Goal: Register for event/course

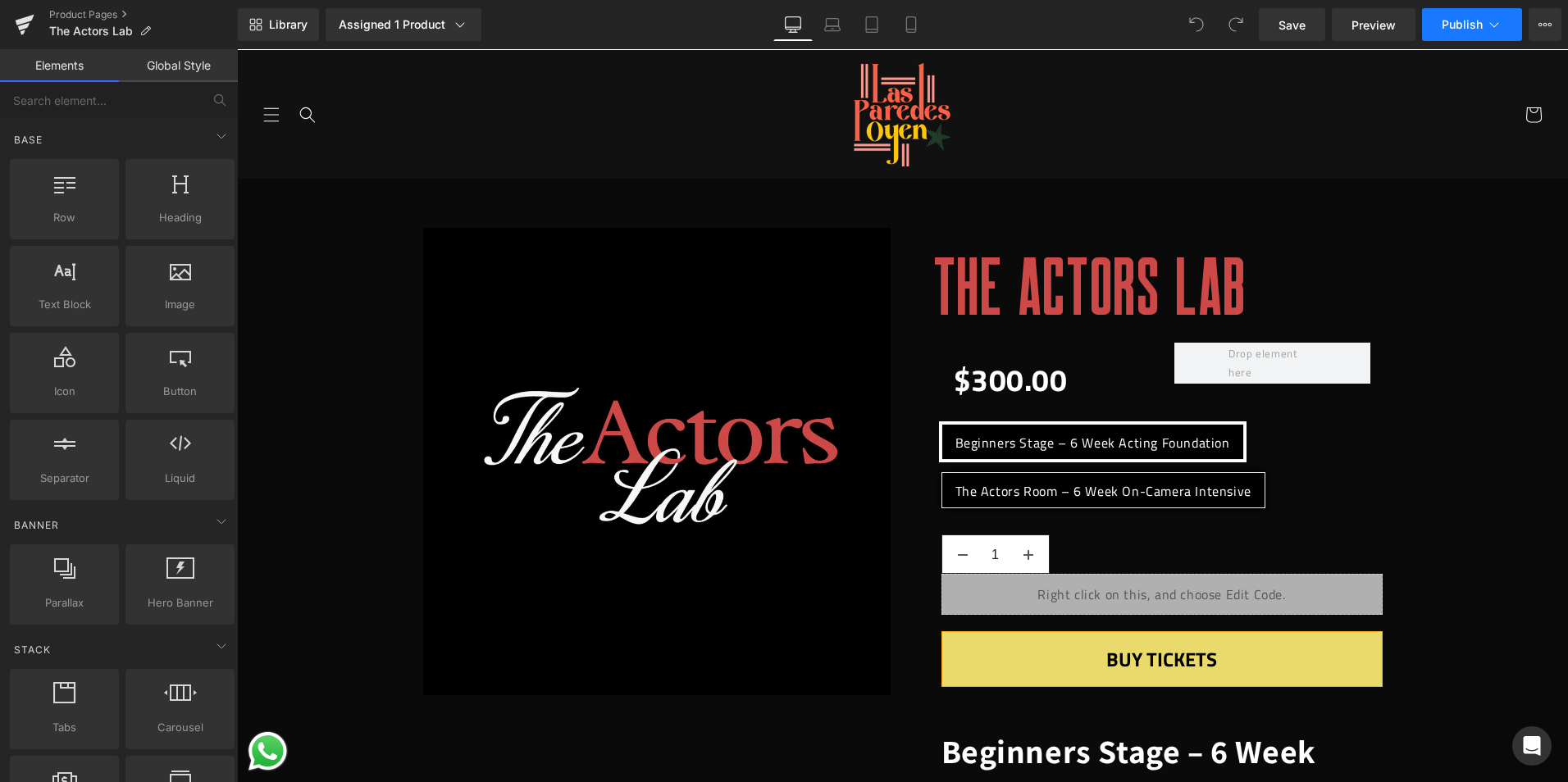
click at [1504, 24] on button "Publish" at bounding box center [1471, 25] width 100 height 33
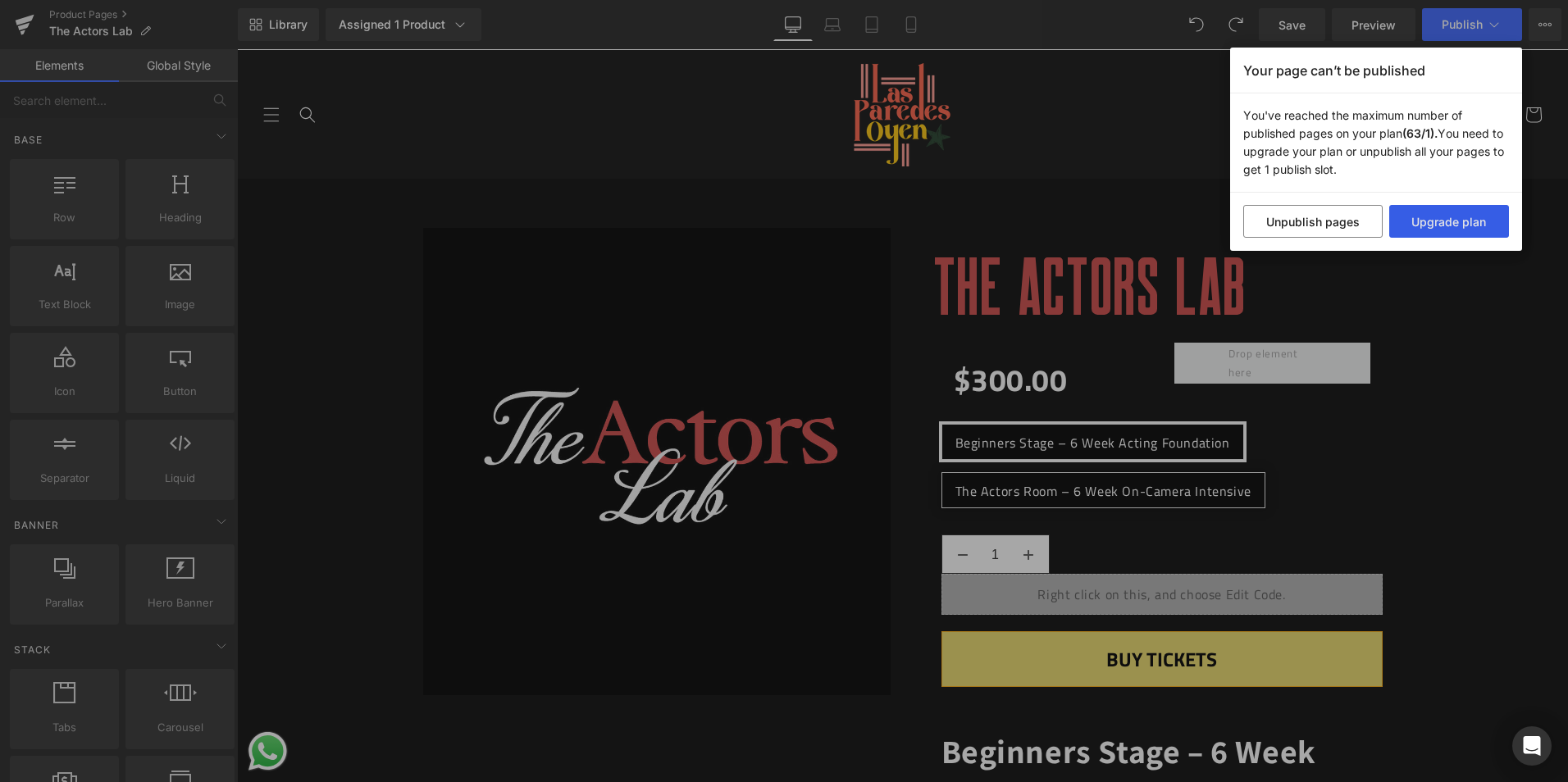
click at [1429, 220] on button "Upgrade plan" at bounding box center [1449, 221] width 121 height 33
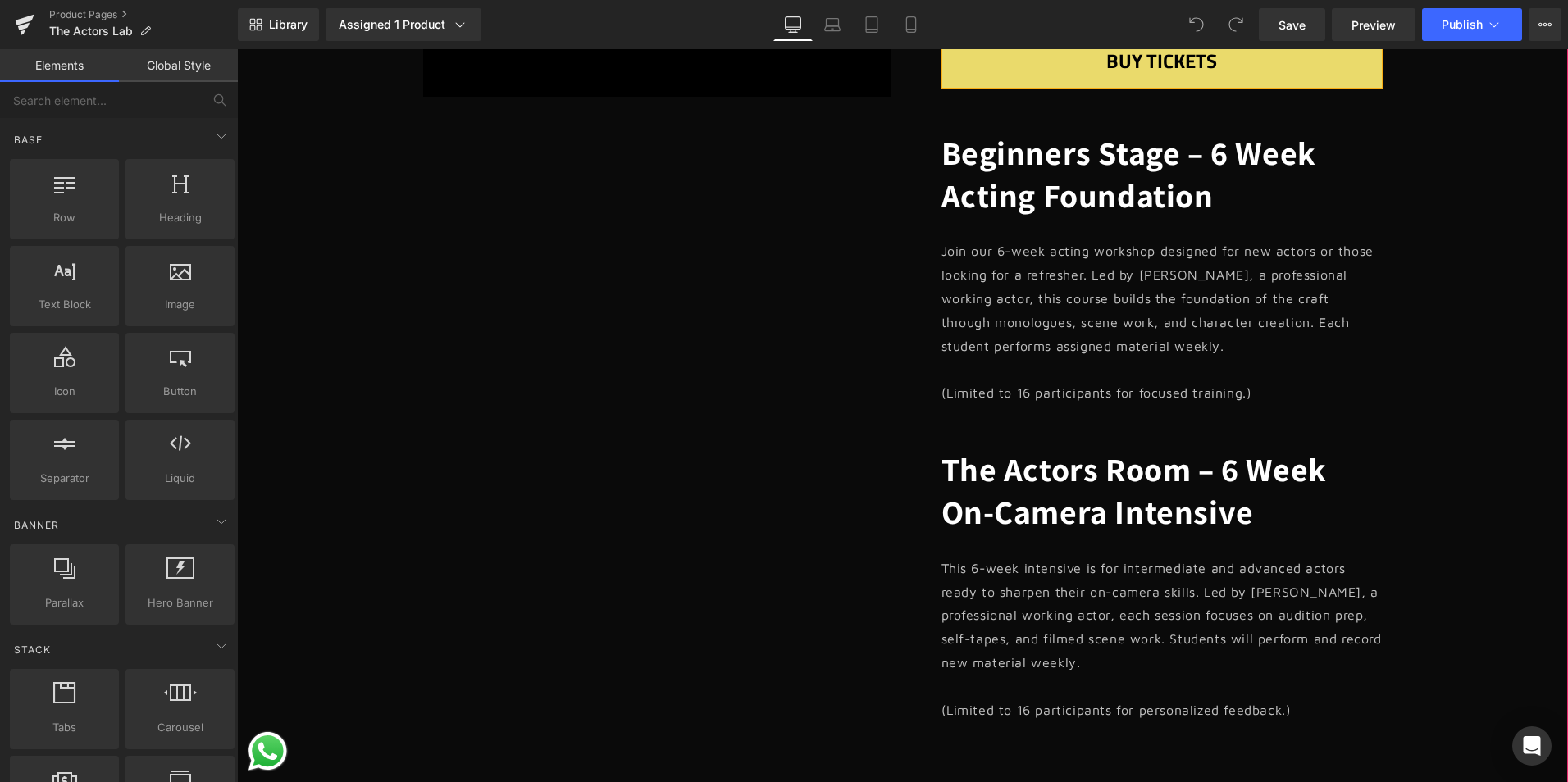
scroll to position [656, 0]
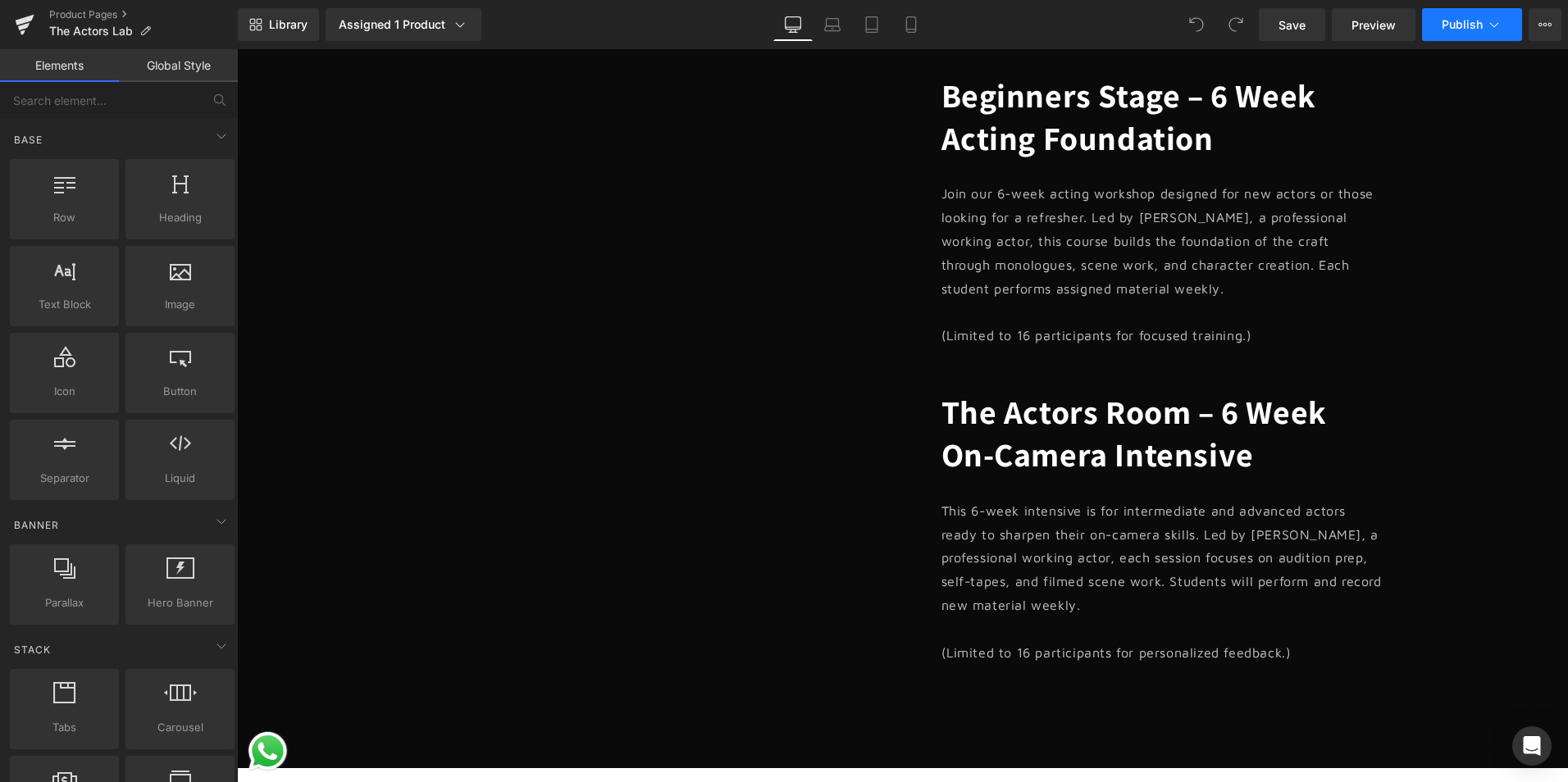
click at [1489, 35] on button "Publish" at bounding box center [1471, 25] width 100 height 33
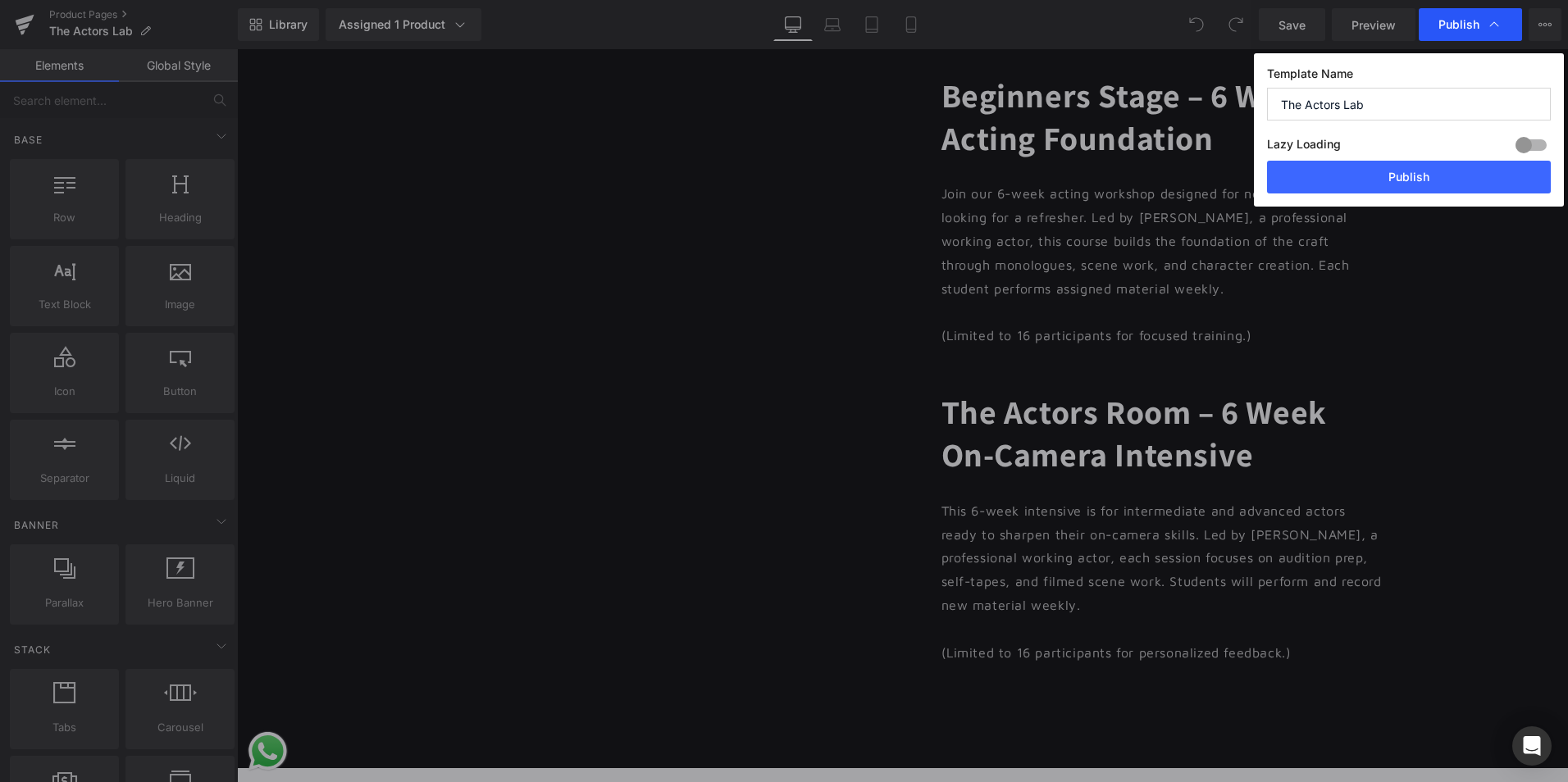
drag, startPoint x: 1487, startPoint y: 17, endPoint x: 1245, endPoint y: 10, distance: 242.1
click at [1487, 17] on icon at bounding box center [1493, 24] width 16 height 16
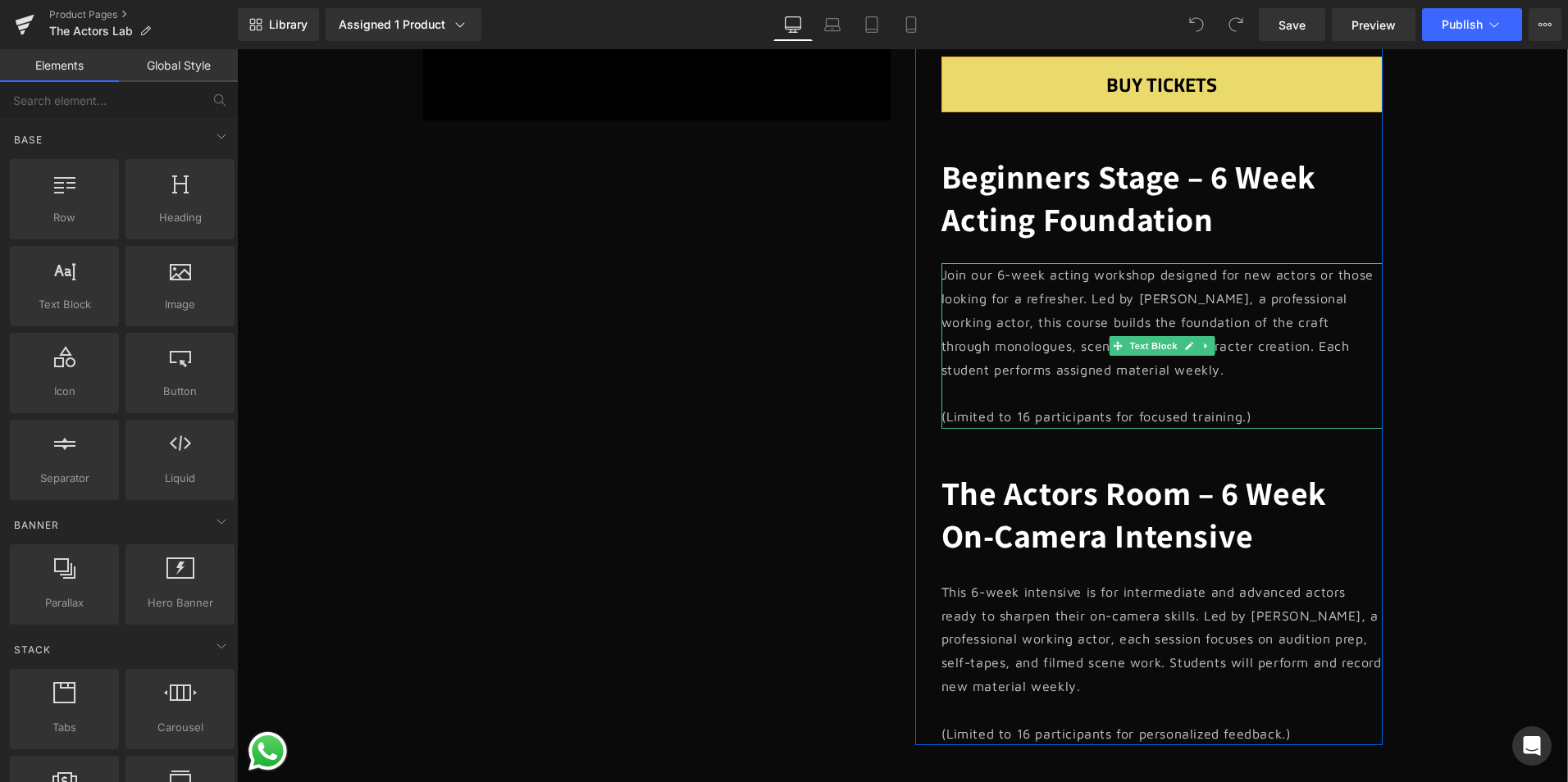
scroll to position [574, 0]
click at [1218, 418] on p "(Limited to 16 participants for focused training.)" at bounding box center [1162, 418] width 441 height 24
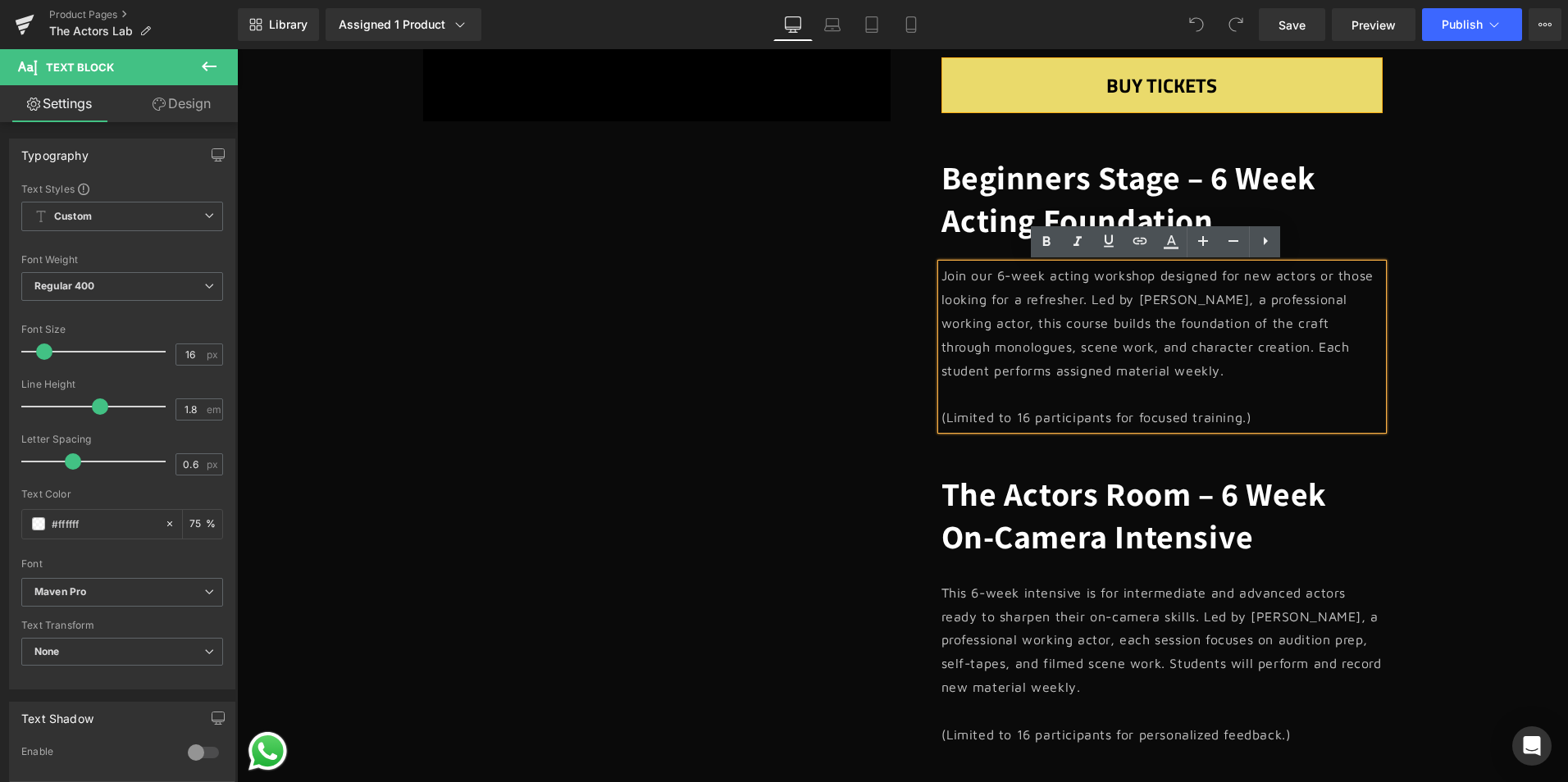
click at [1257, 419] on p "(Limited to 16 participants for focused training.)" at bounding box center [1162, 418] width 441 height 24
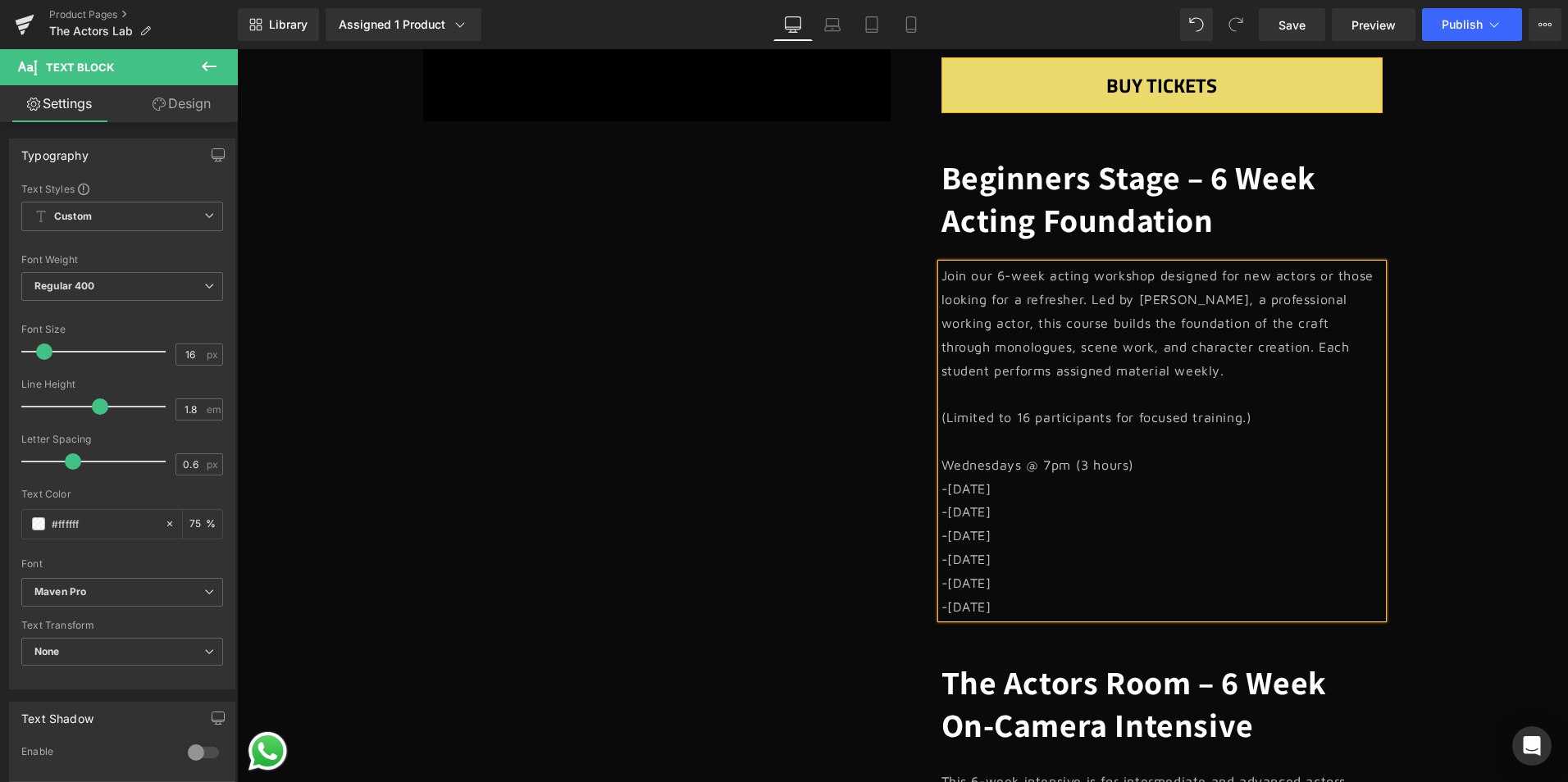
click at [1152, 467] on p "Wednesdays @ 7pm (3 hours)" at bounding box center [1162, 465] width 441 height 24
click at [1098, 438] on p at bounding box center [1162, 441] width 441 height 24
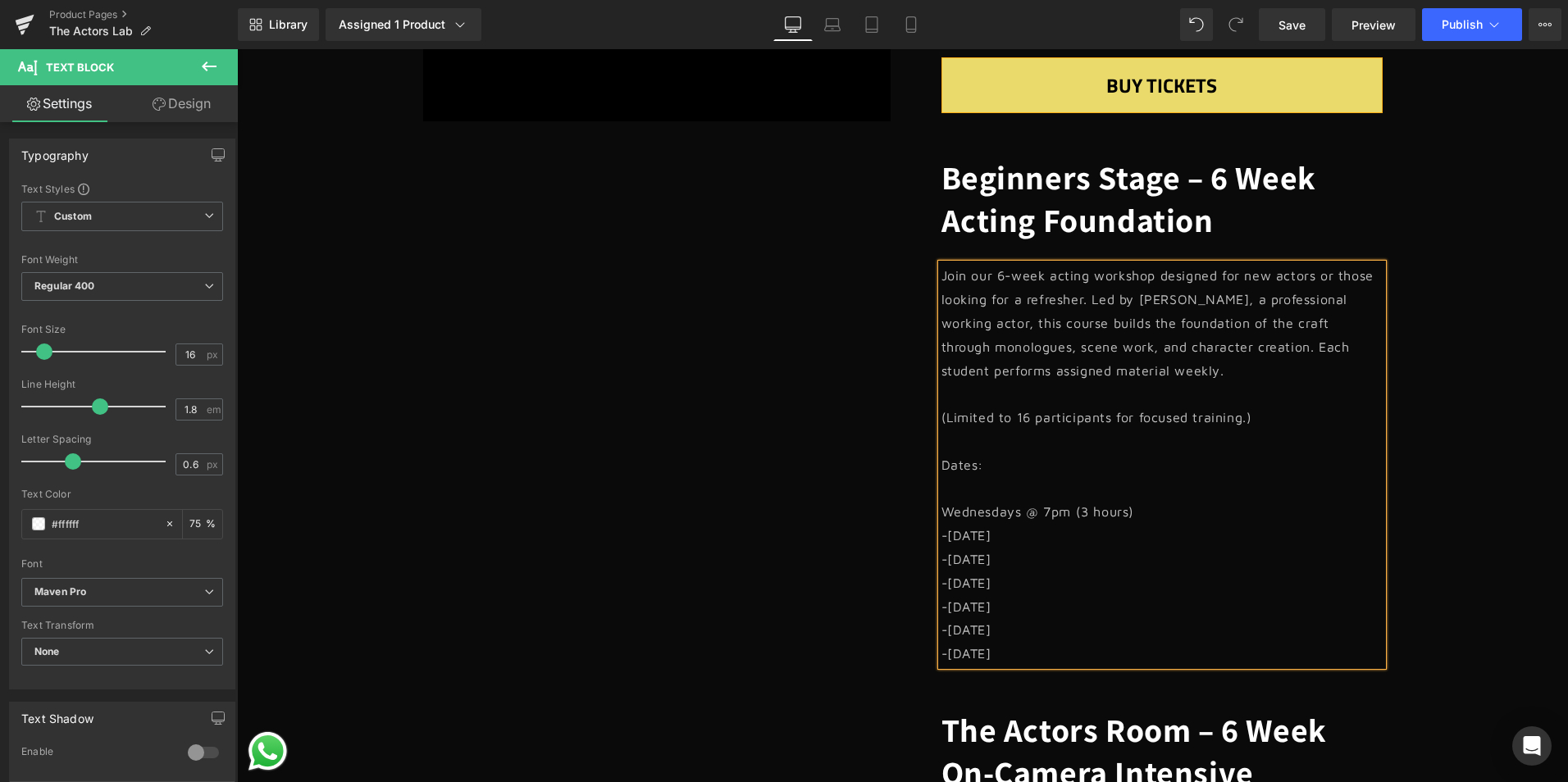
click at [968, 466] on p "Dates:" at bounding box center [1162, 465] width 441 height 24
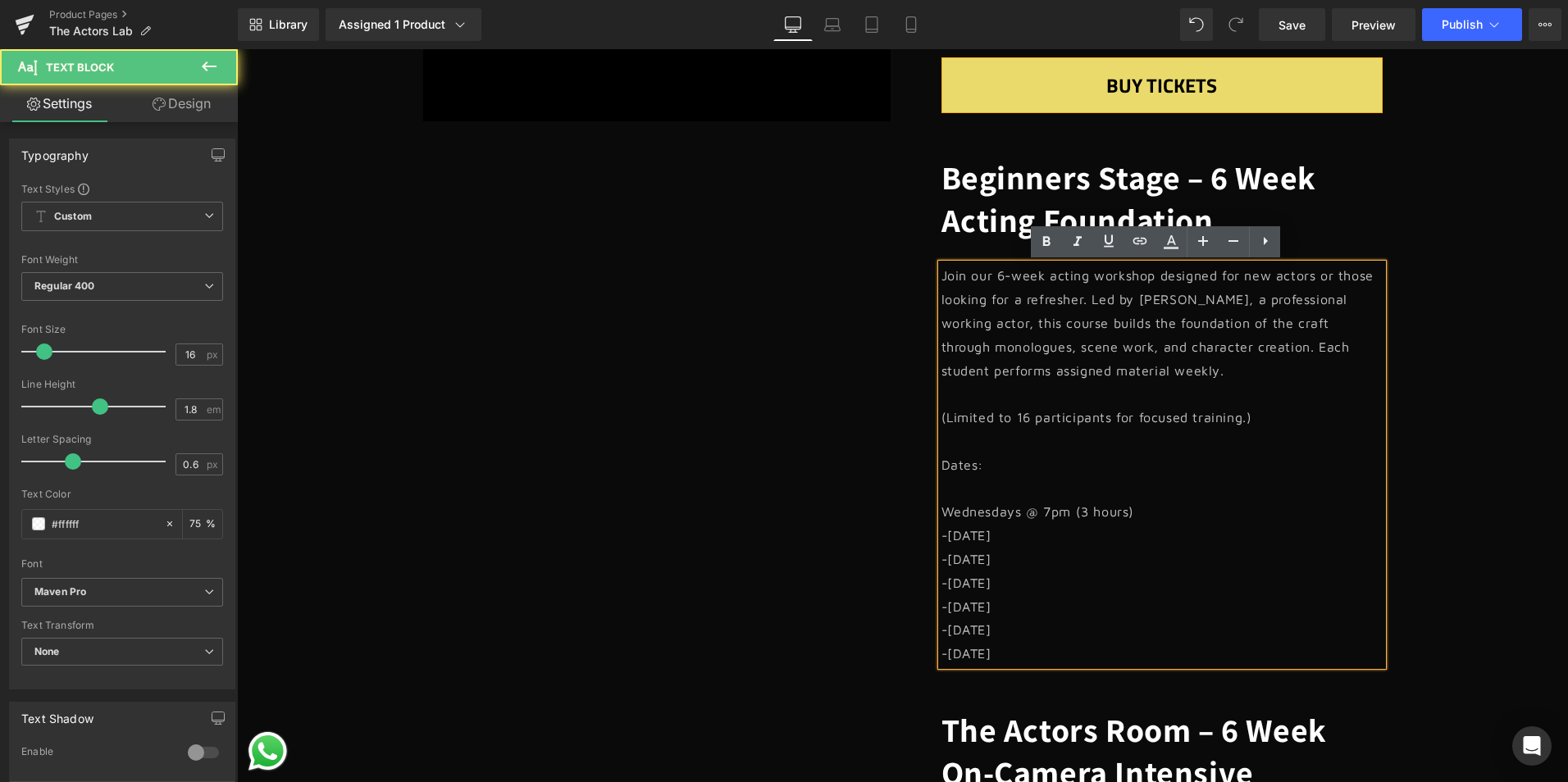
click at [968, 466] on p "Dates:" at bounding box center [1162, 465] width 441 height 24
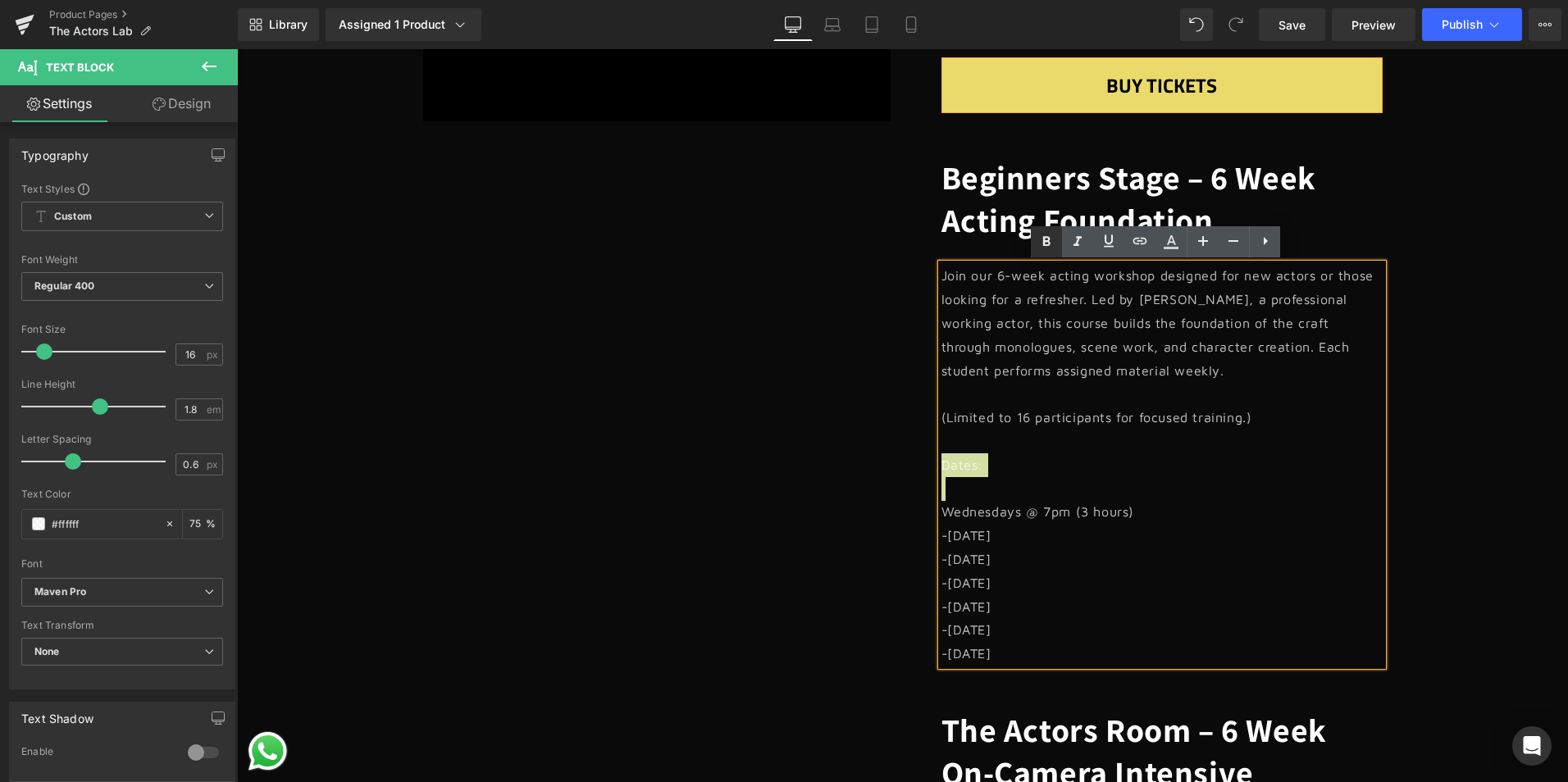
click at [1039, 243] on icon at bounding box center [1046, 242] width 20 height 20
